Goal: Task Accomplishment & Management: Complete application form

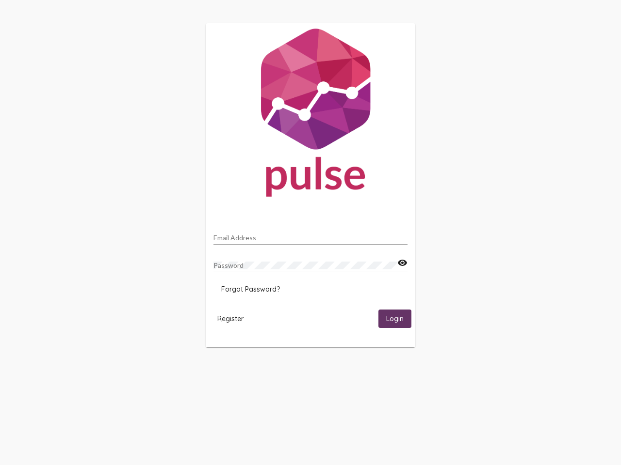
click at [310, 235] on input "Email Address" at bounding box center [310, 238] width 194 height 8
click at [402, 263] on mat-icon "visibility" at bounding box center [402, 263] width 10 height 12
click at [250, 289] on span "Forgot Password?" at bounding box center [250, 289] width 59 height 9
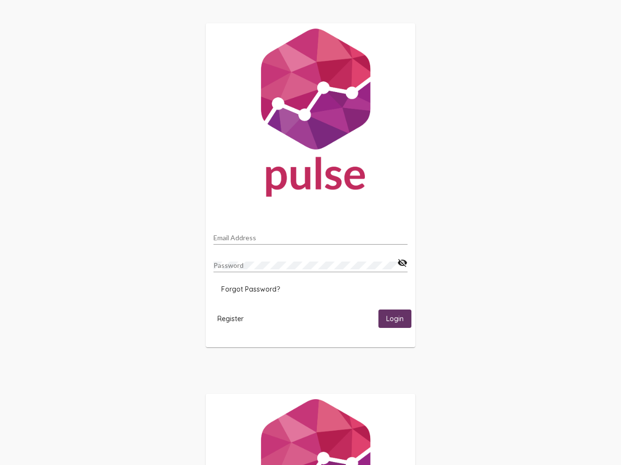
click at [230, 319] on span "Register" at bounding box center [230, 319] width 26 height 9
click at [395, 319] on span "Login" at bounding box center [394, 319] width 17 height 9
